Goal: Check status: Check status

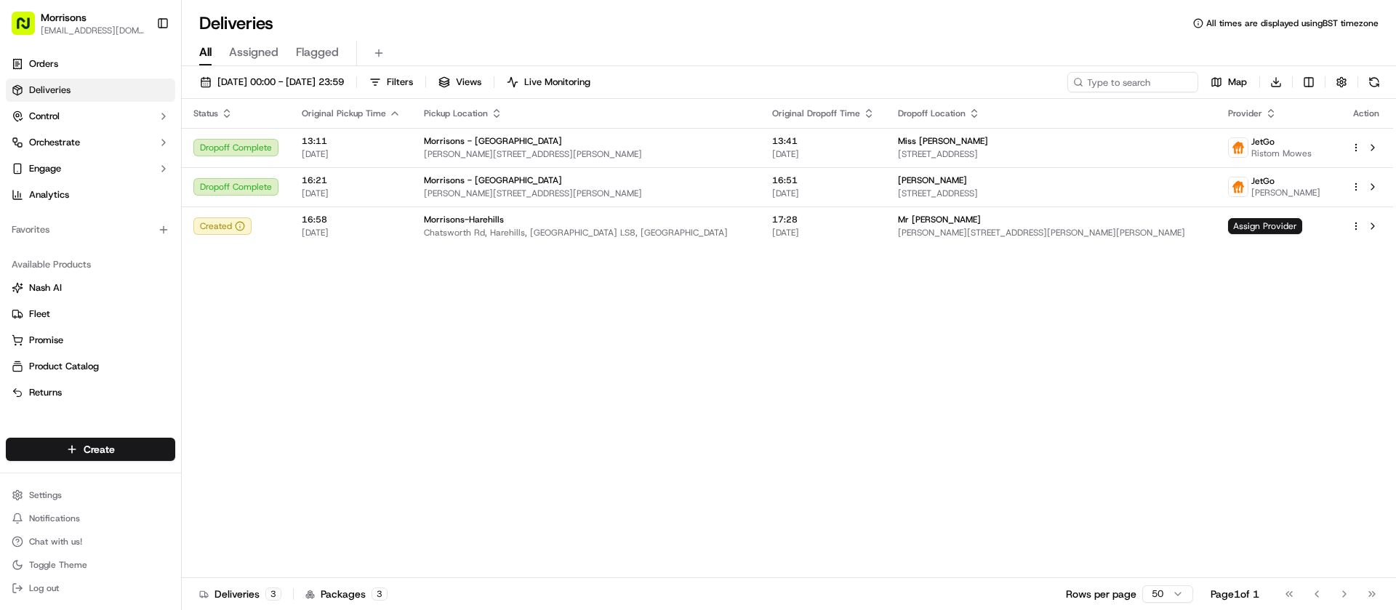
click at [63, 97] on link "Deliveries" at bounding box center [90, 90] width 169 height 23
click at [60, 70] on link "Orders" at bounding box center [90, 63] width 169 height 23
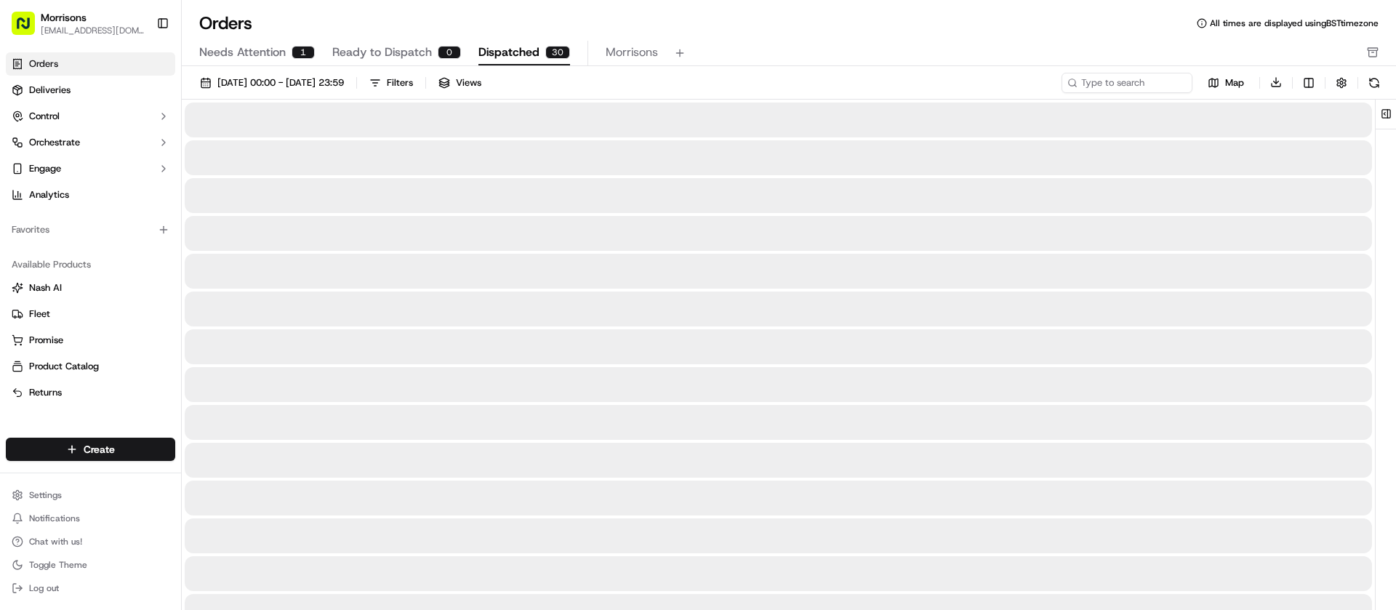
click at [529, 45] on span "Dispatched" at bounding box center [508, 52] width 61 height 17
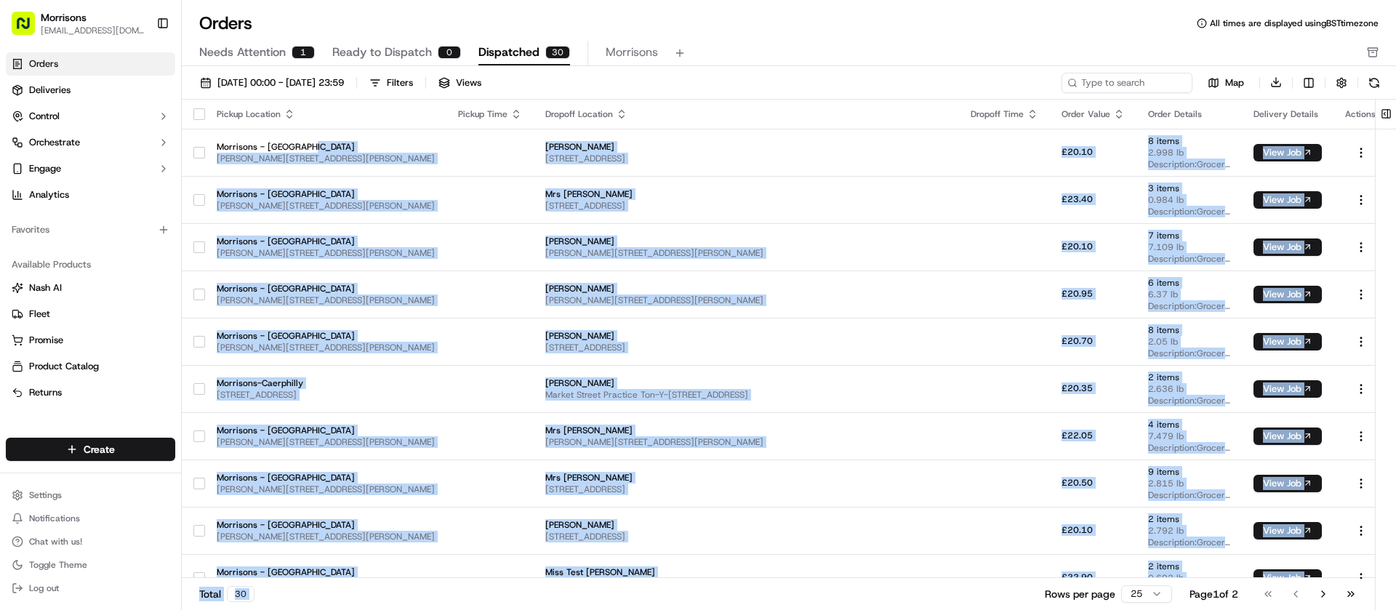
scroll to position [732, 0]
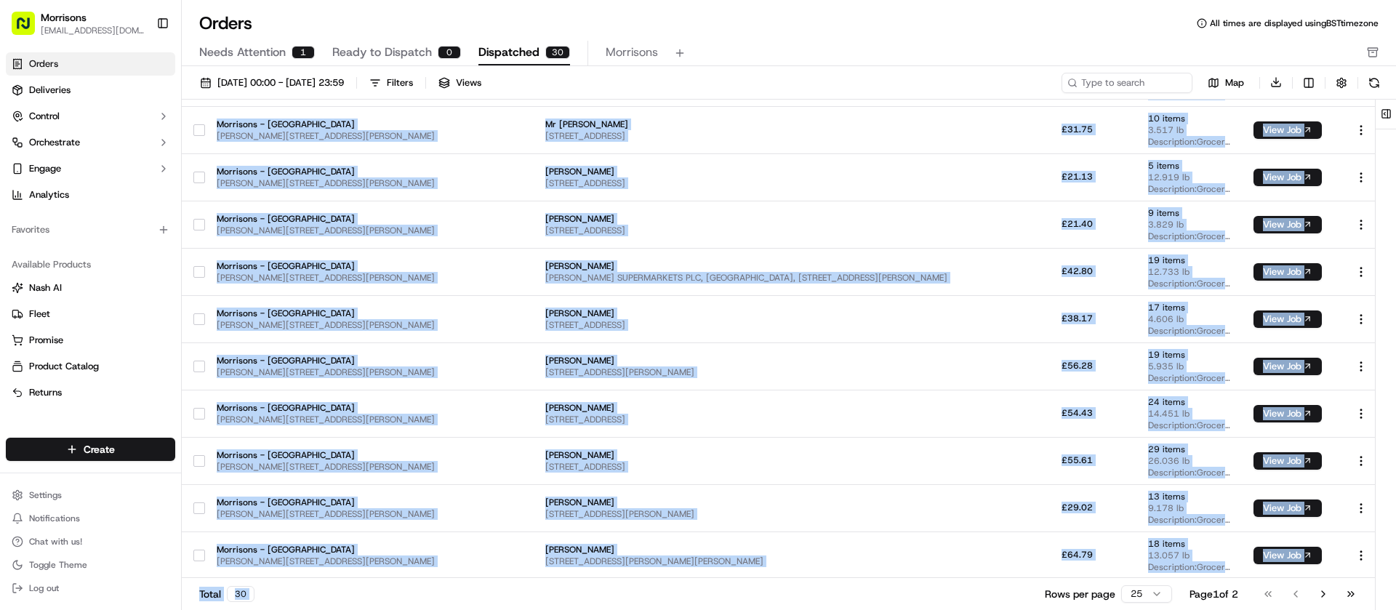
drag, startPoint x: 329, startPoint y: 142, endPoint x: 777, endPoint y: 652, distance: 679.1
click at [777, 609] on html "Morrisons [EMAIL_ADDRESS][DOMAIN_NAME] Toggle Sidebar Orders Deliveries Control…" at bounding box center [698, 305] width 1396 height 610
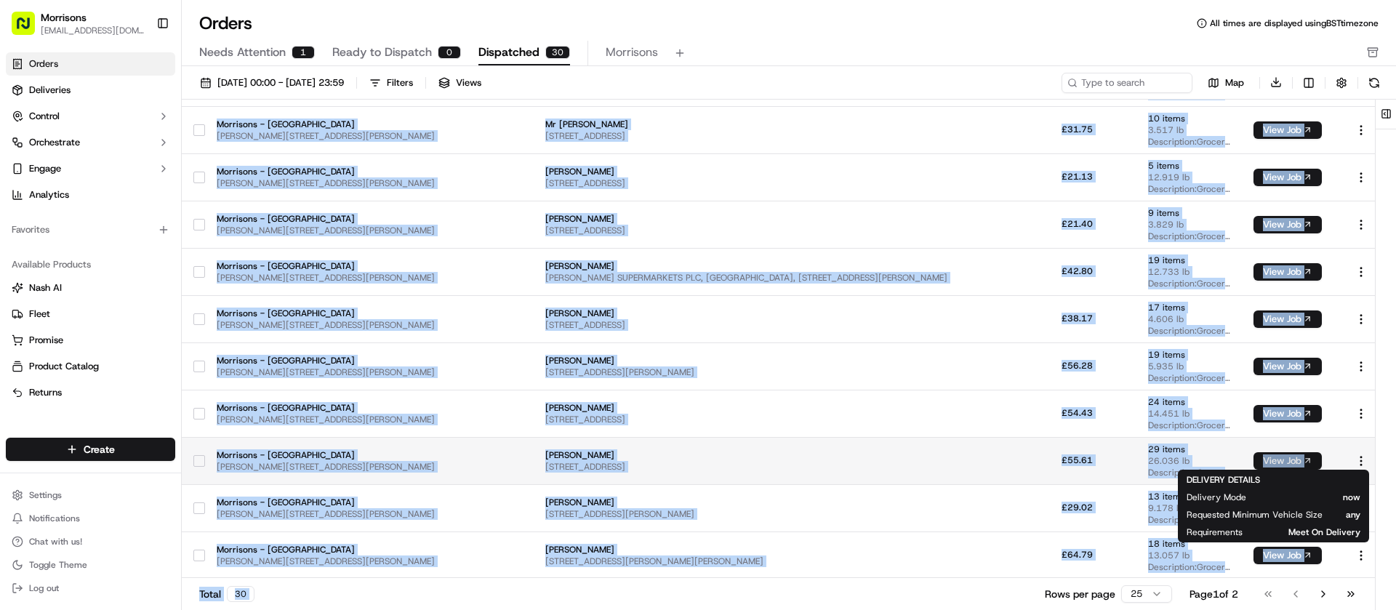
click at [1273, 462] on button "View Job" at bounding box center [1288, 460] width 68 height 17
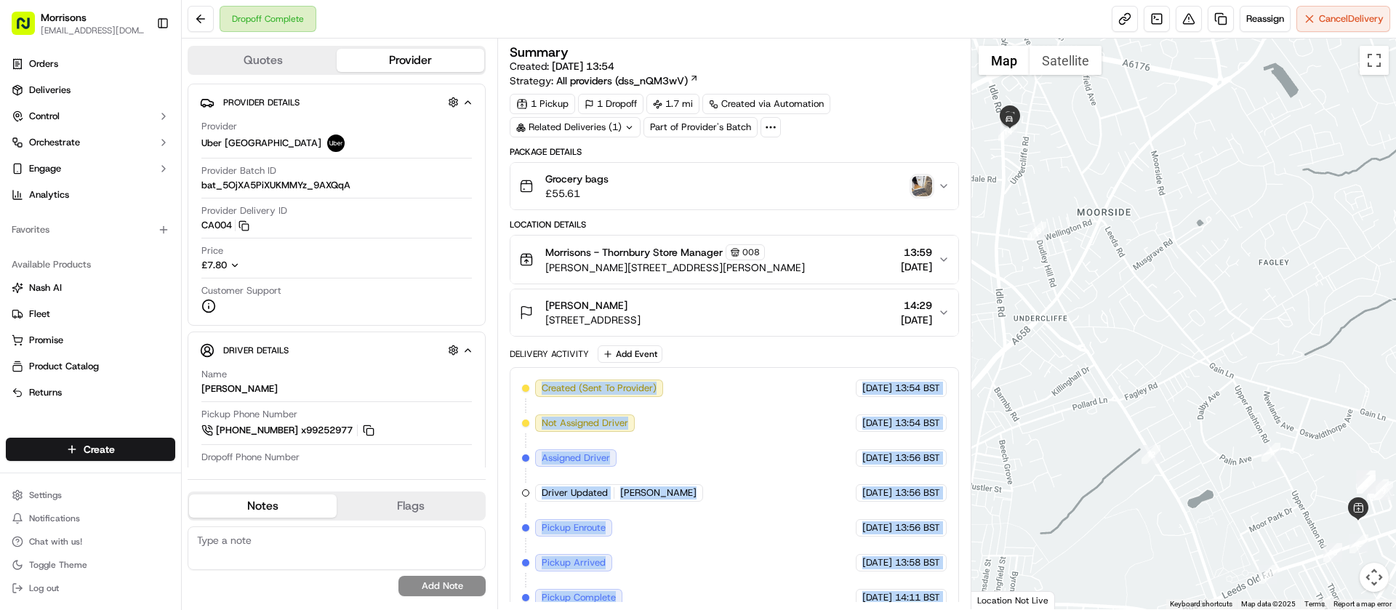
scroll to position [191, 0]
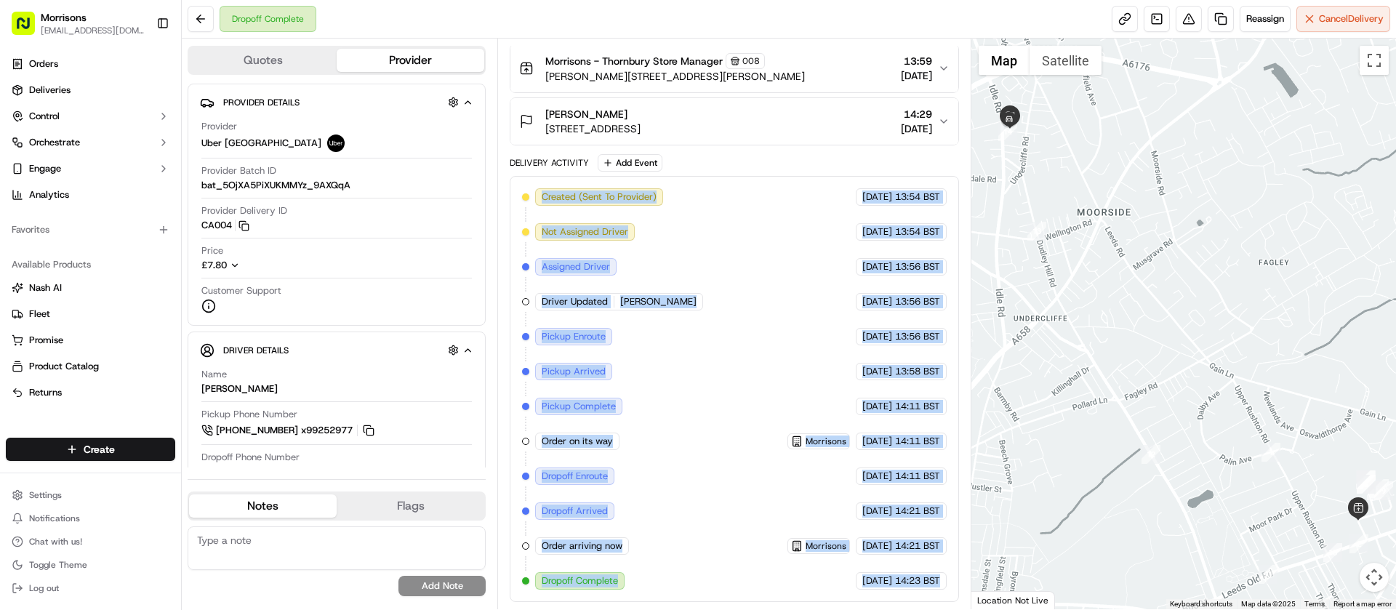
drag, startPoint x: 537, startPoint y: 376, endPoint x: 941, endPoint y: 586, distance: 455.7
click at [941, 586] on div "Created (Sent To Provider) [GEOGRAPHIC_DATA] [GEOGRAPHIC_DATA] [DATE] 13:54 BST…" at bounding box center [734, 389] width 449 height 426
copy div "Created (Sent To Provider) Uber UK 14/09/2025 13:54 BST Not Assigned Driver Ube…"
